Goal: Information Seeking & Learning: Learn about a topic

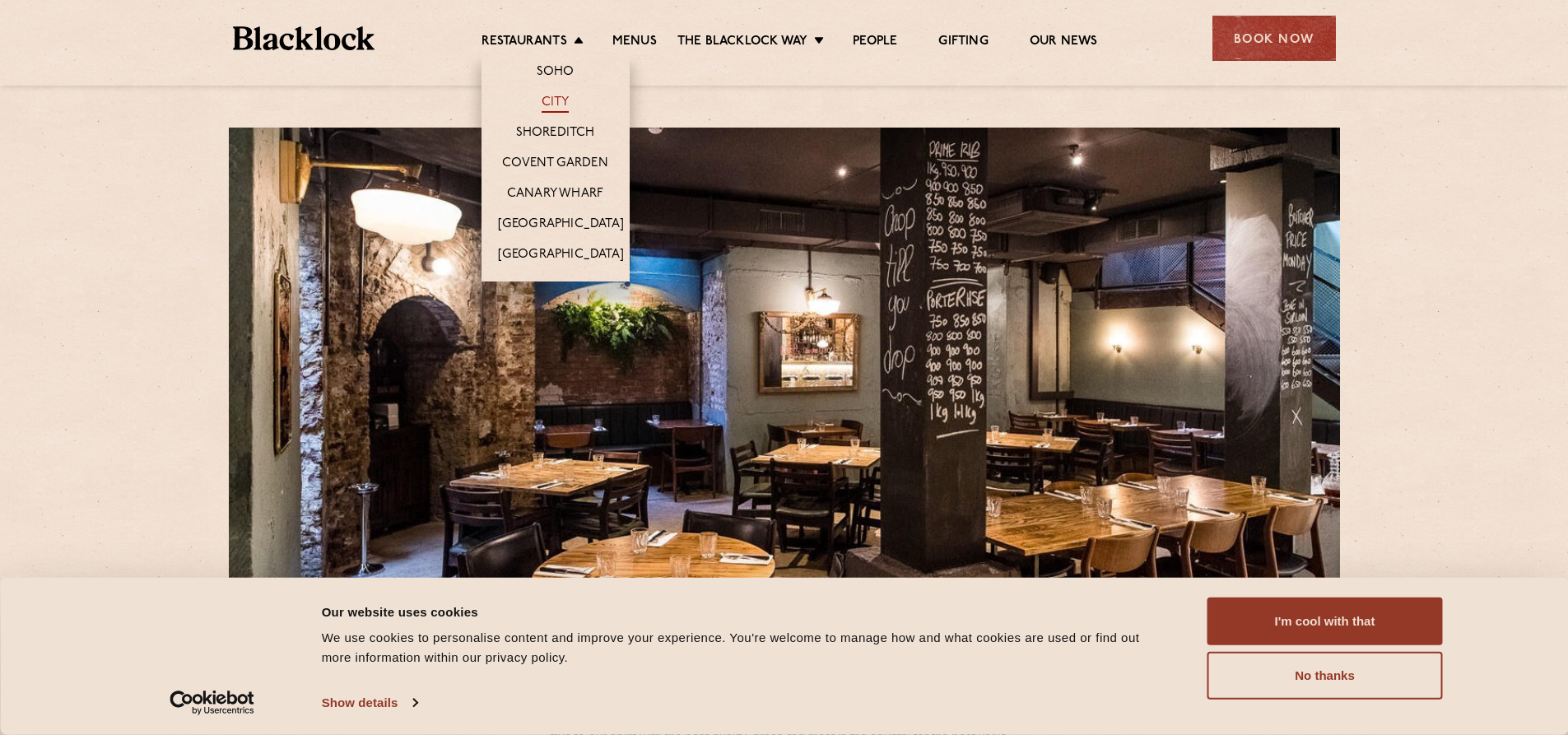
click at [566, 97] on link "City" at bounding box center [556, 103] width 28 height 19
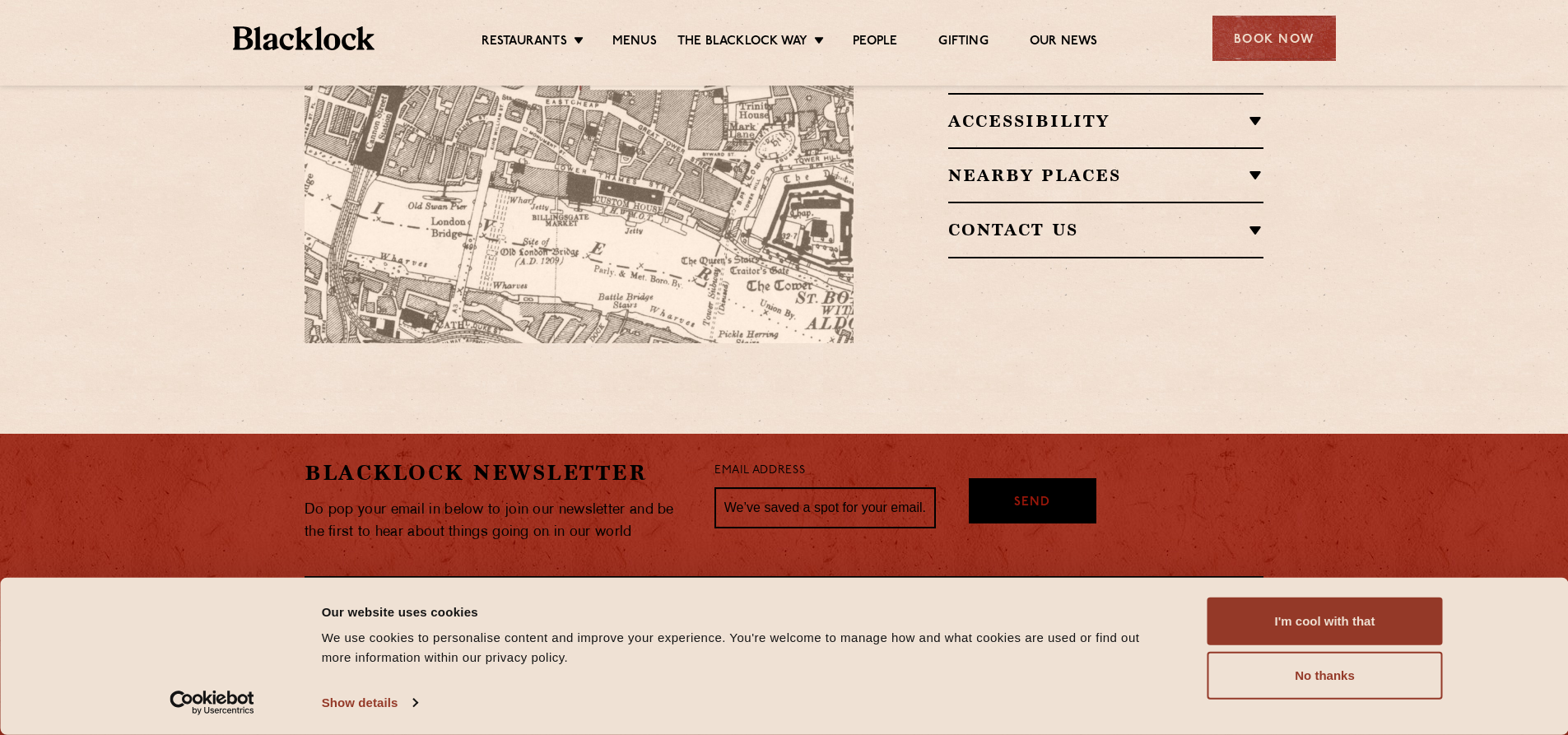
scroll to position [1269, 0]
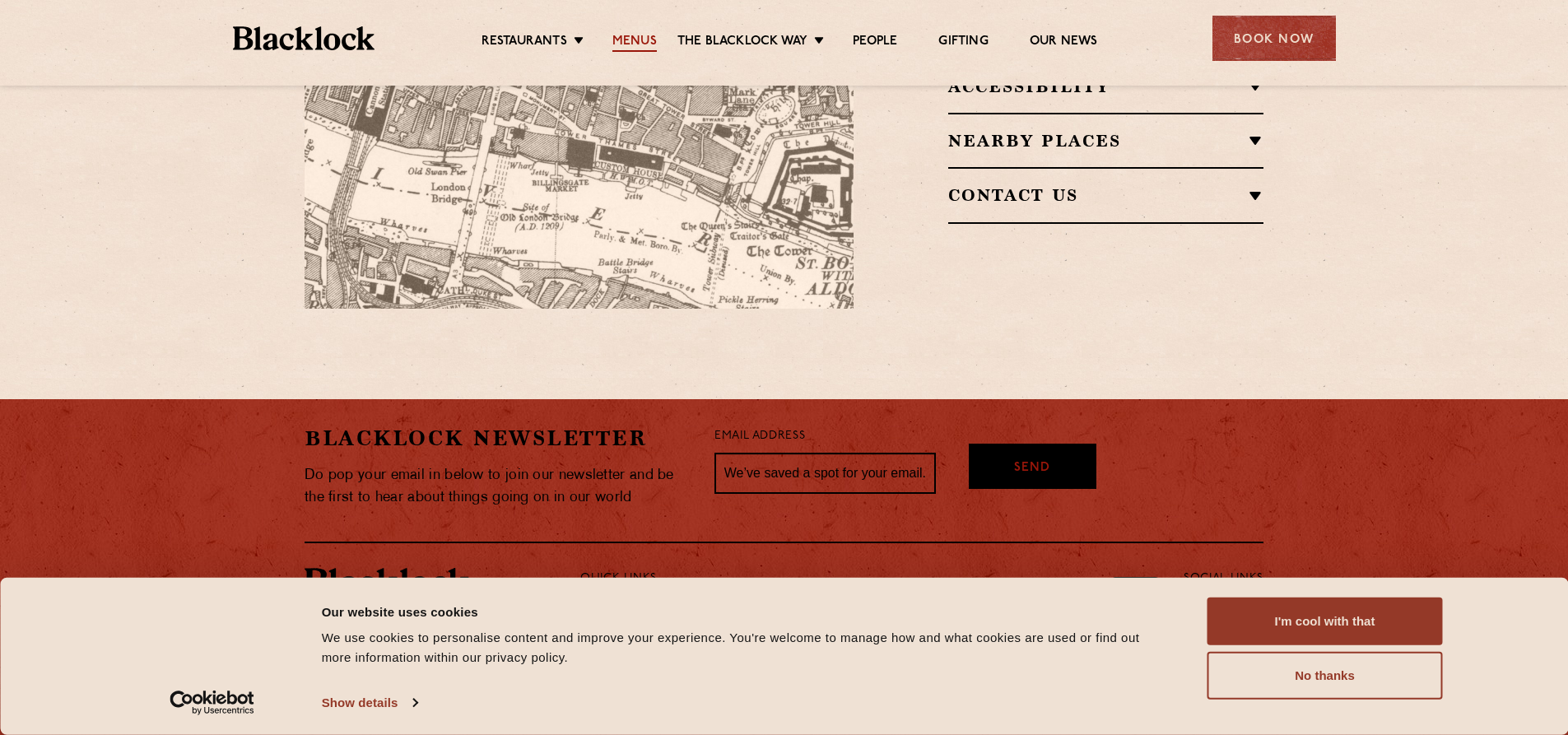
click at [634, 44] on link "Menus" at bounding box center [634, 42] width 44 height 19
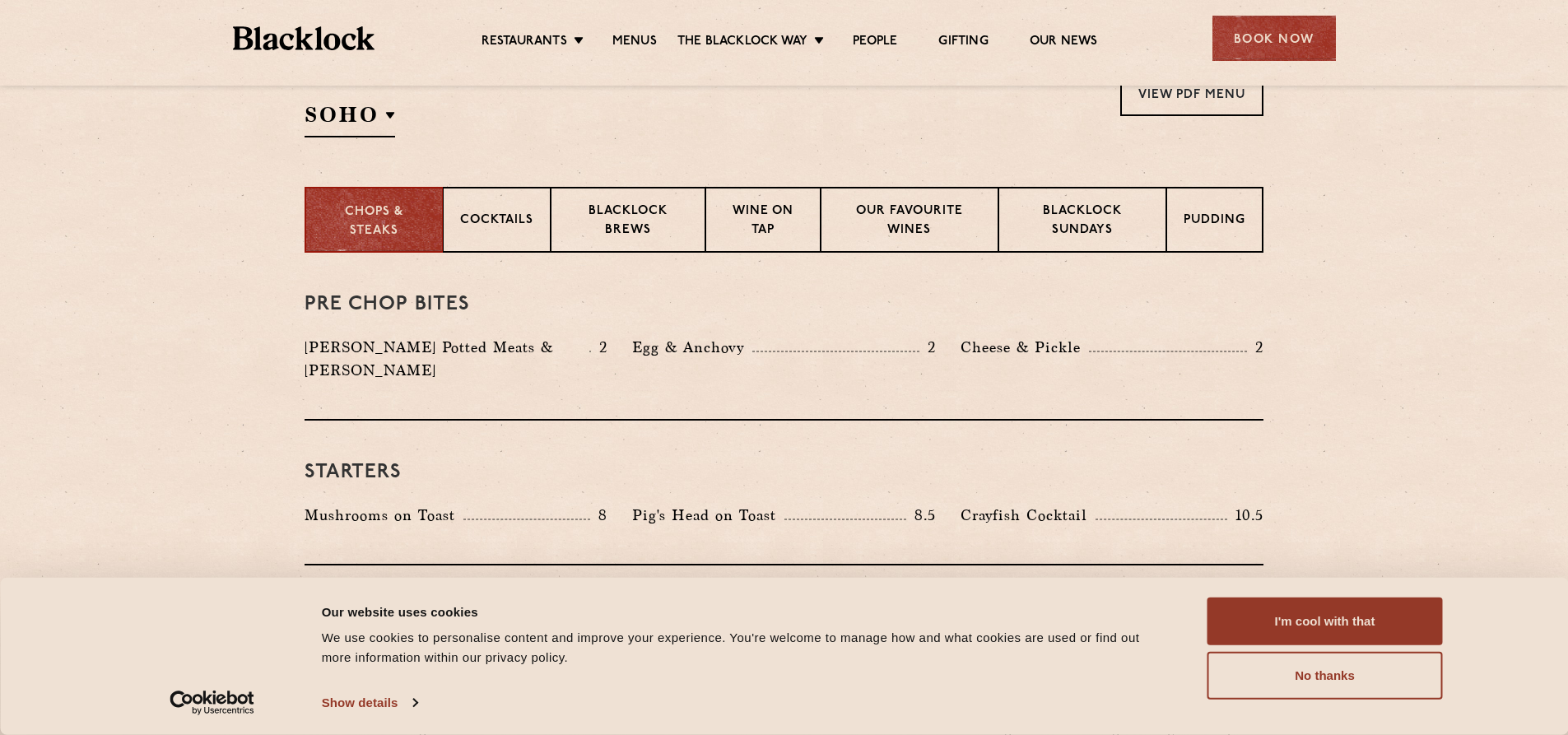
scroll to position [576, 0]
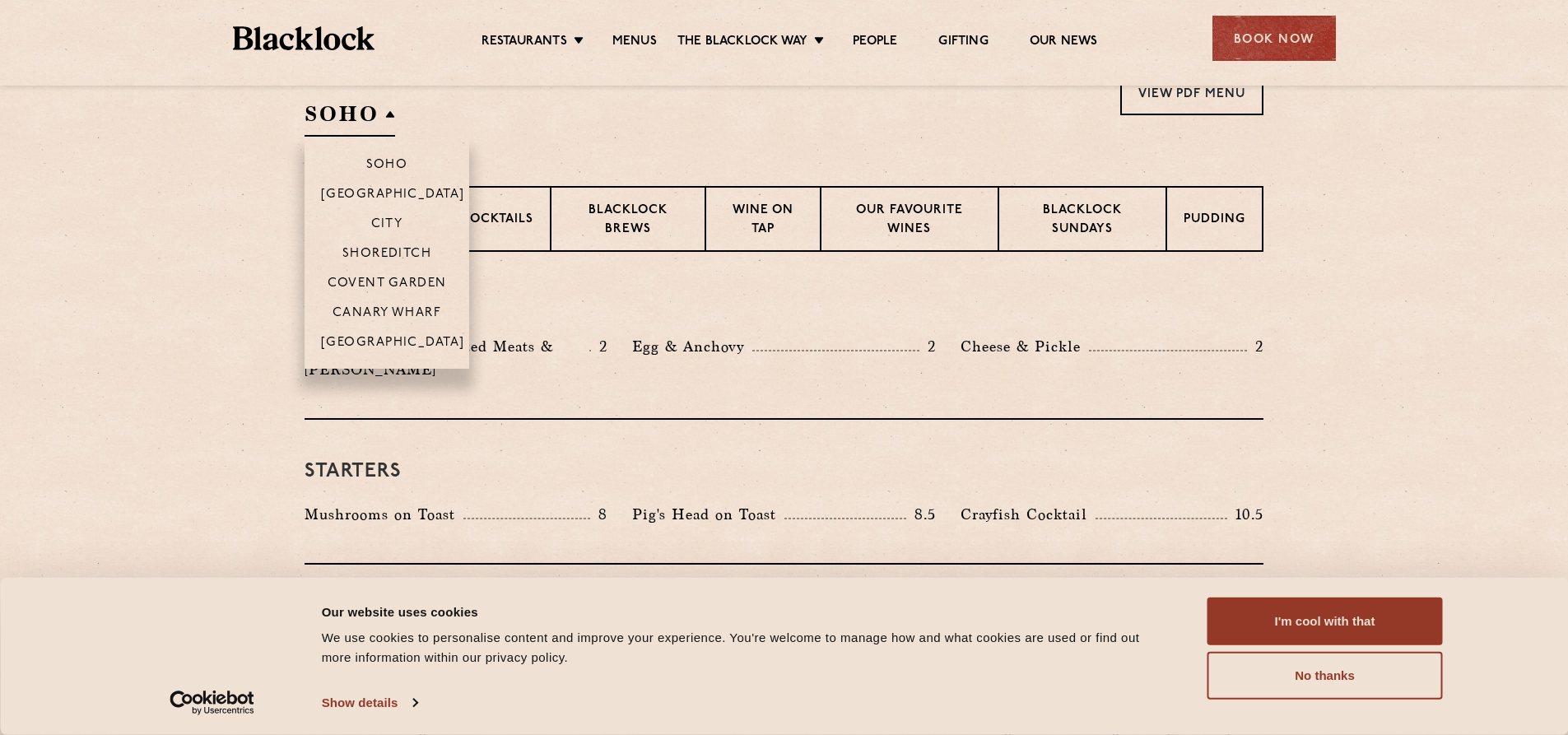
click at [390, 131] on h2 "SOHO" at bounding box center [349, 118] width 91 height 37
click at [371, 217] on p "City" at bounding box center [387, 225] width 32 height 17
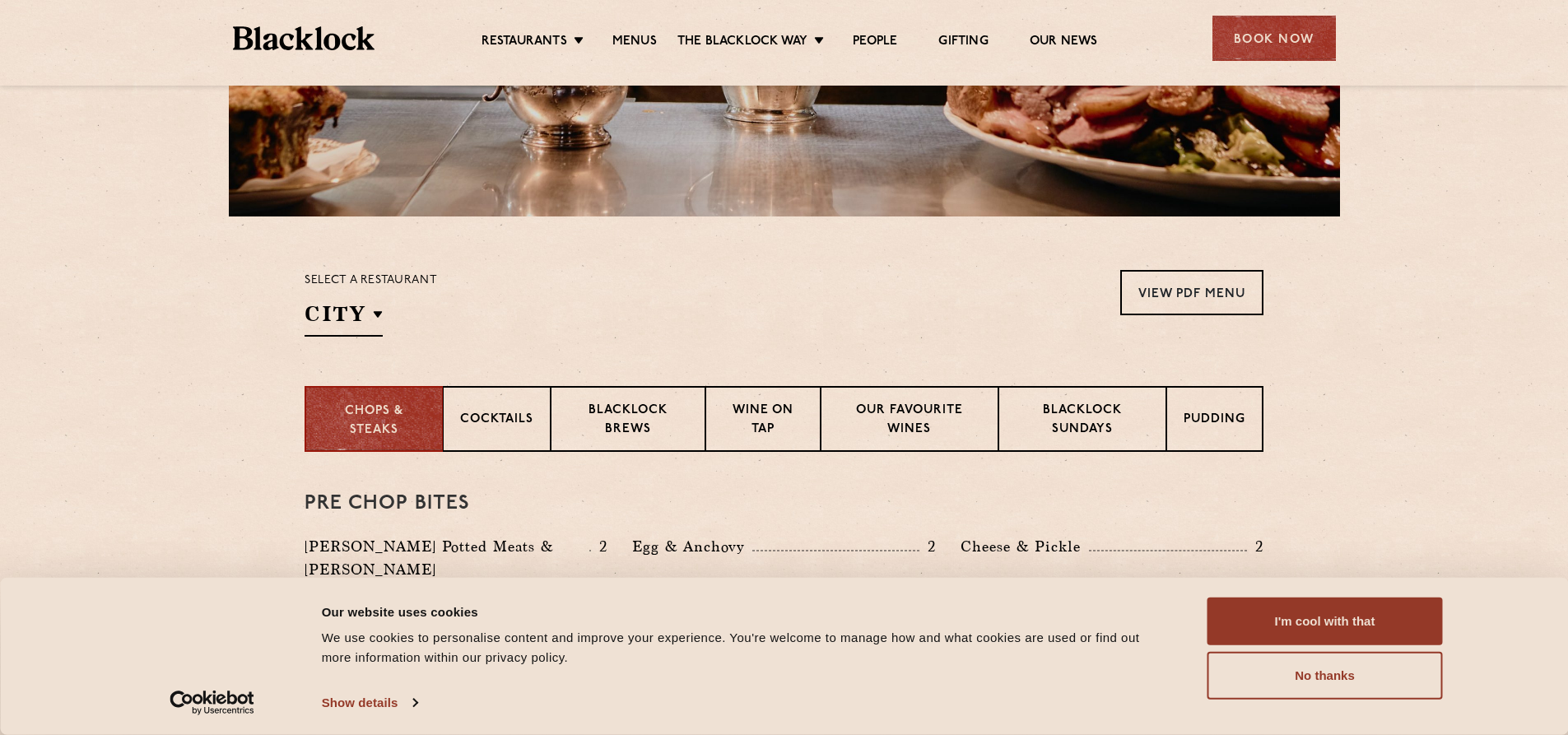
scroll to position [0, 0]
